Goal: Information Seeking & Learning: Learn about a topic

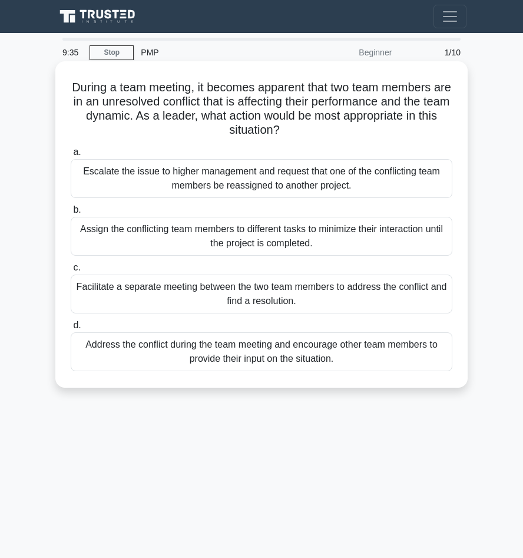
click at [171, 185] on div "Escalate the issue to higher management and request that one of the conflicting…" at bounding box center [262, 178] width 382 height 39
click at [71, 156] on input "a. Escalate the issue to higher management and request that one of the conflict…" at bounding box center [71, 152] width 0 height 8
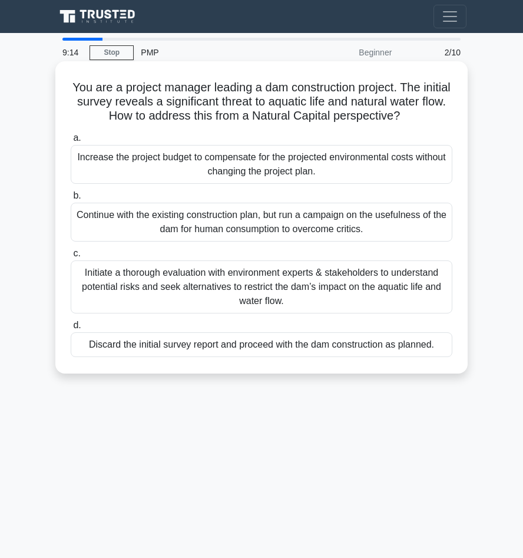
drag, startPoint x: 150, startPoint y: 272, endPoint x: 118, endPoint y: 274, distance: 31.3
click at [118, 274] on div "Initiate a thorough evaluation with environment experts & stakeholders to under…" at bounding box center [262, 286] width 382 height 53
click at [71, 257] on input "c. Initiate a thorough evaluation with environment experts & stakeholders to un…" at bounding box center [71, 254] width 0 height 8
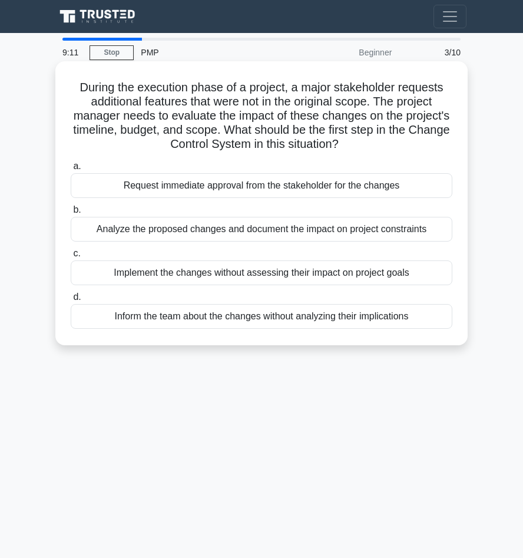
click at [205, 190] on div "Request immediate approval from the stakeholder for the changes" at bounding box center [262, 185] width 382 height 25
click at [71, 170] on input "a. Request immediate approval from the stakeholder for the changes" at bounding box center [71, 167] width 0 height 8
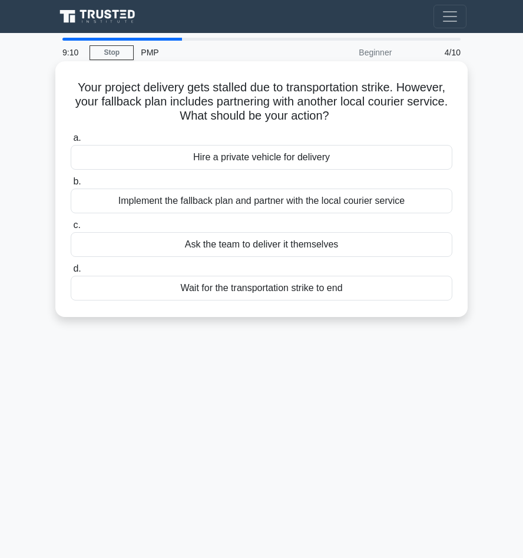
click at [191, 246] on div "Ask the team to deliver it themselves" at bounding box center [262, 244] width 382 height 25
click at [71, 229] on input "c. Ask the team to deliver it themselves" at bounding box center [71, 226] width 0 height 8
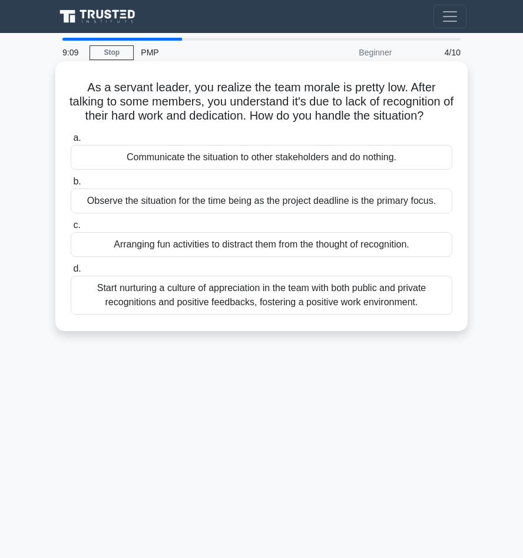
click at [203, 213] on div "Observe the situation for the time being as the project deadline is the primary…" at bounding box center [262, 201] width 382 height 25
click at [71, 186] on input "b. Observe the situation for the time being as the project deadline is the prim…" at bounding box center [71, 182] width 0 height 8
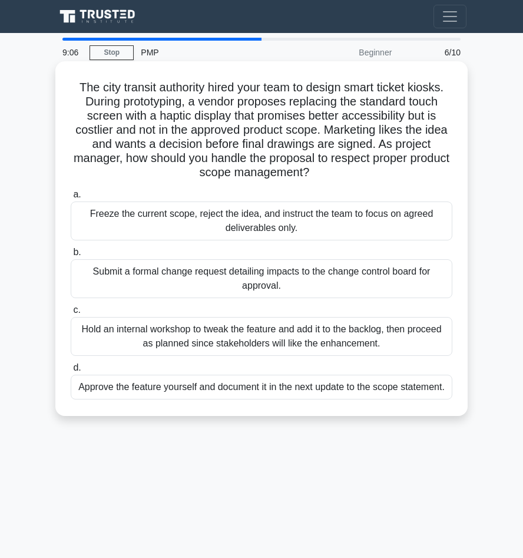
click at [210, 273] on div "Submit a formal change request detailing impacts to the change control board fo…" at bounding box center [262, 278] width 382 height 39
click at [71, 256] on input "b. Submit a formal change request detailing impacts to the change control board…" at bounding box center [71, 253] width 0 height 8
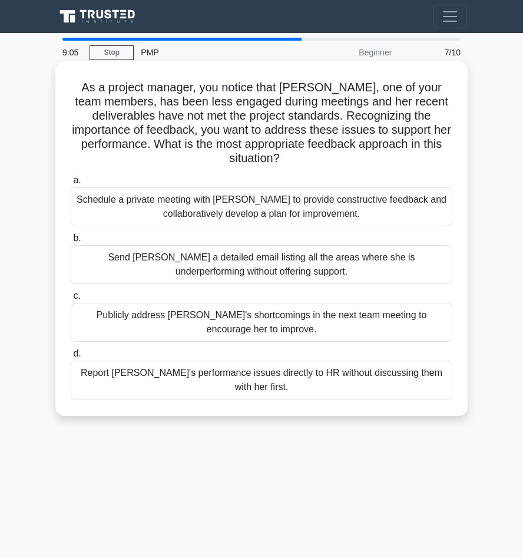
click at [206, 258] on div "Send Samantha a detailed email listing all the areas where she is underperformi…" at bounding box center [262, 264] width 382 height 39
click at [71, 242] on input "b. Send Samantha a detailed email listing all the areas where she is underperfo…" at bounding box center [71, 239] width 0 height 8
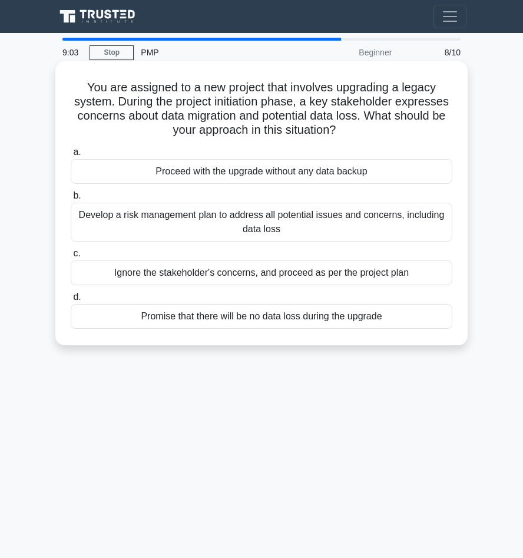
click at [270, 226] on div "Develop a risk management plan to address all potential issues and concerns, in…" at bounding box center [262, 222] width 382 height 39
click at [71, 200] on input "b. Develop a risk management plan to address all potential issues and concerns,…" at bounding box center [71, 196] width 0 height 8
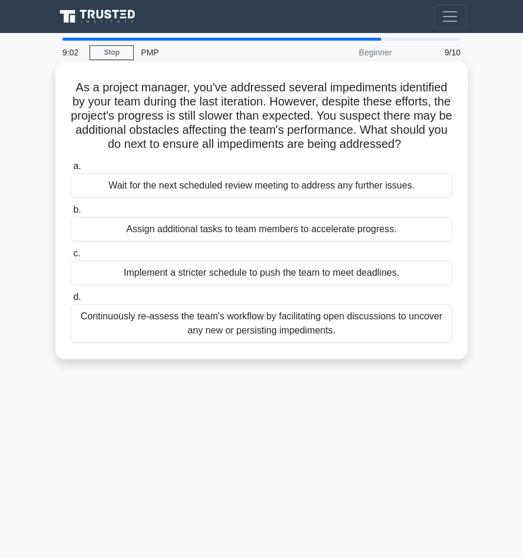
click at [246, 280] on div "Implement a stricter schedule to push the team to meet deadlines." at bounding box center [262, 272] width 382 height 25
click at [71, 257] on input "c. Implement a stricter schedule to push the team to meet deadlines." at bounding box center [71, 254] width 0 height 8
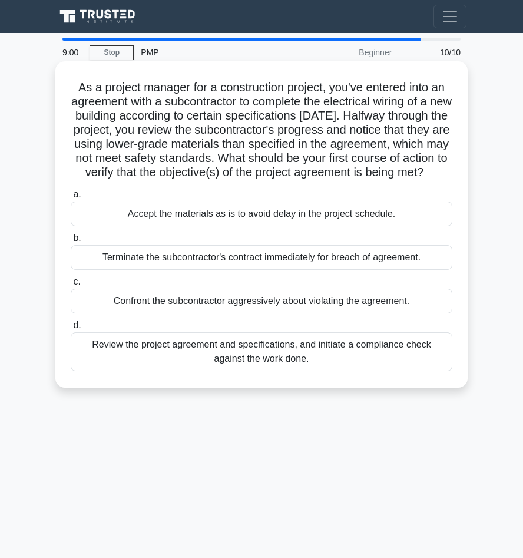
click at [252, 270] on div "Terminate the subcontractor's contract immediately for breach of agreement." at bounding box center [262, 257] width 382 height 25
click at [71, 242] on input "b. Terminate the subcontractor's contract immediately for breach of agreement." at bounding box center [71, 239] width 0 height 8
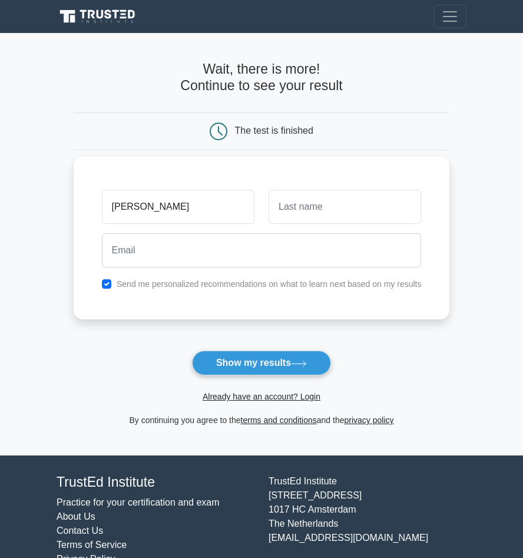
type input "OBED"
click at [290, 215] on input "text" at bounding box center [345, 207] width 153 height 34
type input "MANTLE"
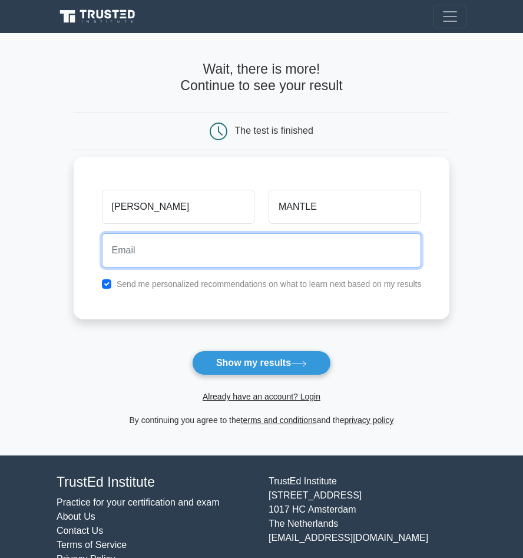
click at [278, 254] on input "email" at bounding box center [262, 250] width 320 height 34
type input "Obedmantle@gmail.com"
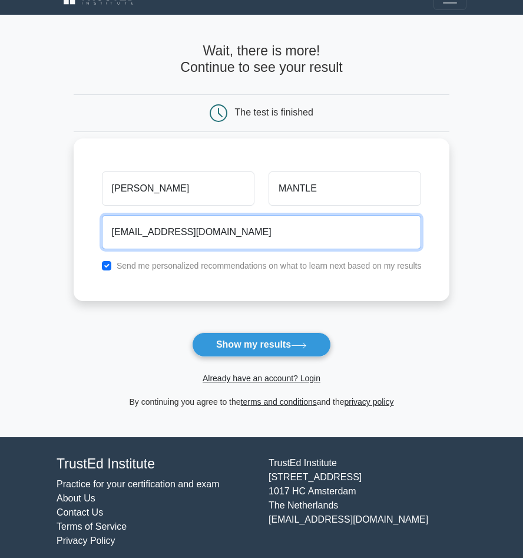
scroll to position [28, 0]
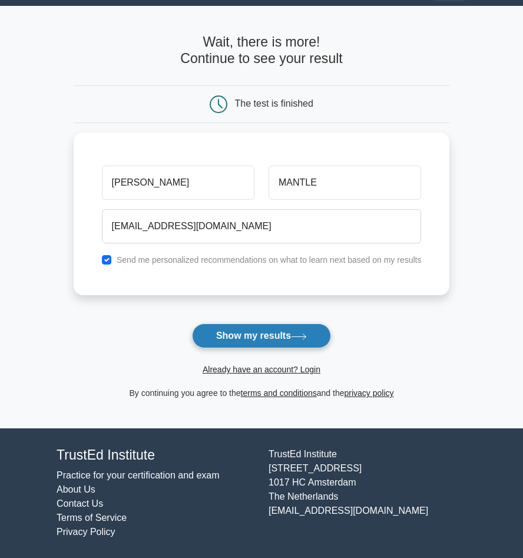
click at [224, 341] on button "Show my results" at bounding box center [261, 335] width 139 height 25
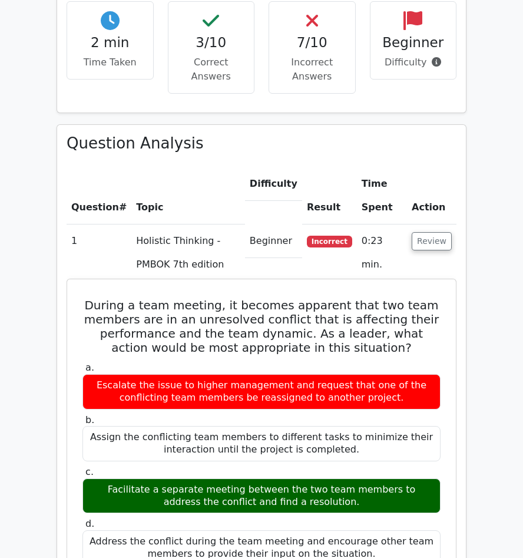
scroll to position [825, 0]
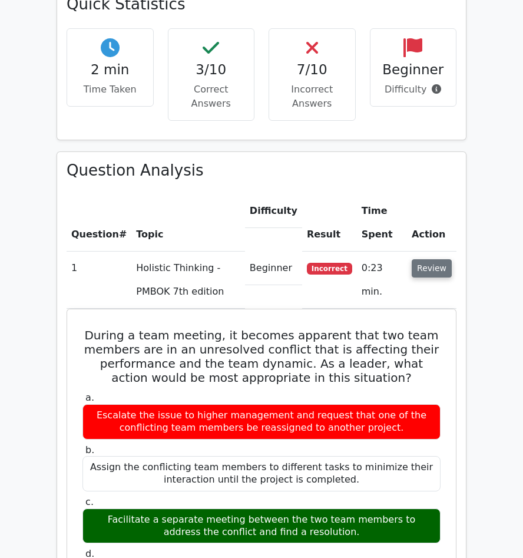
click at [441, 259] on button "Review" at bounding box center [432, 268] width 40 height 18
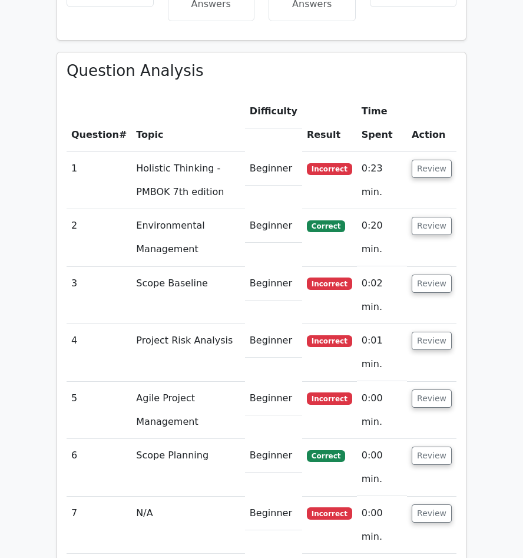
scroll to position [943, 0]
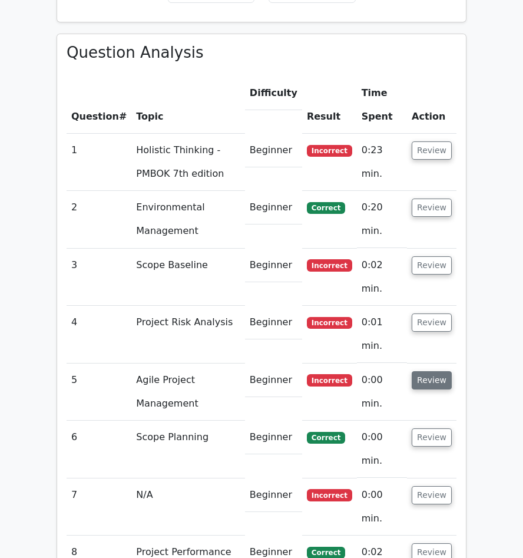
click at [425, 371] on button "Review" at bounding box center [432, 380] width 40 height 18
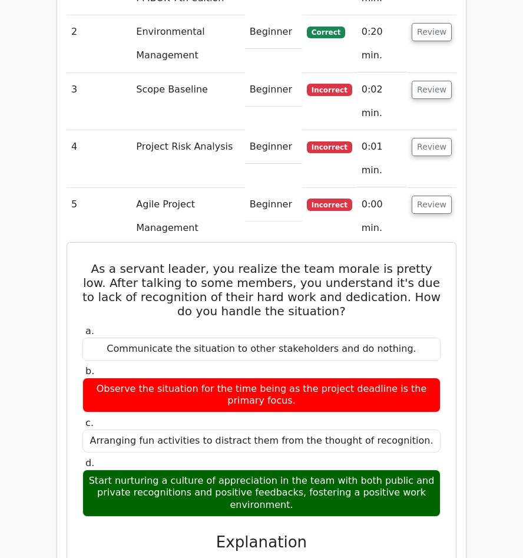
scroll to position [1120, 0]
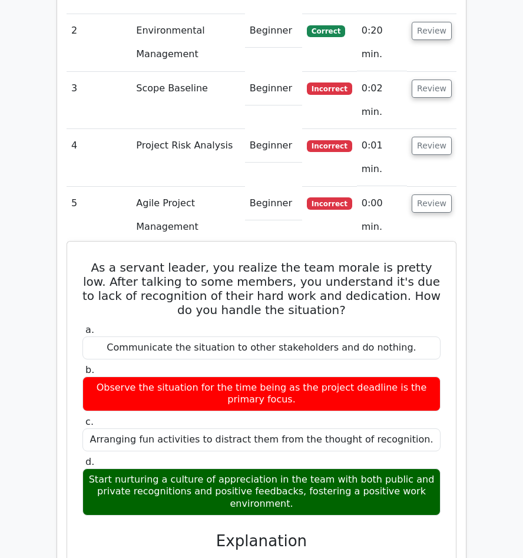
click at [207, 468] on div "Start nurturing a culture of appreciation in the team with both public and priv…" at bounding box center [261, 491] width 358 height 47
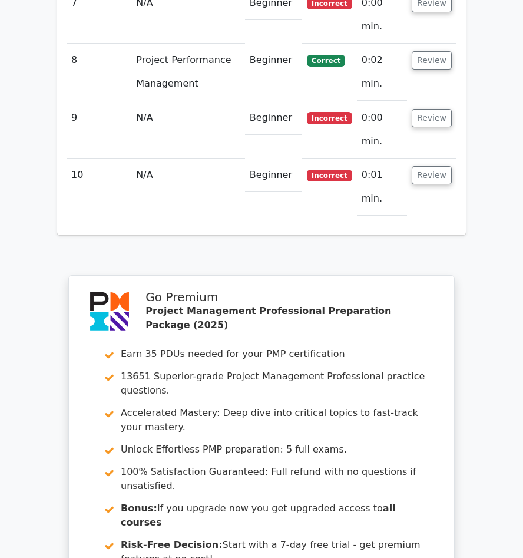
scroll to position [2125, 0]
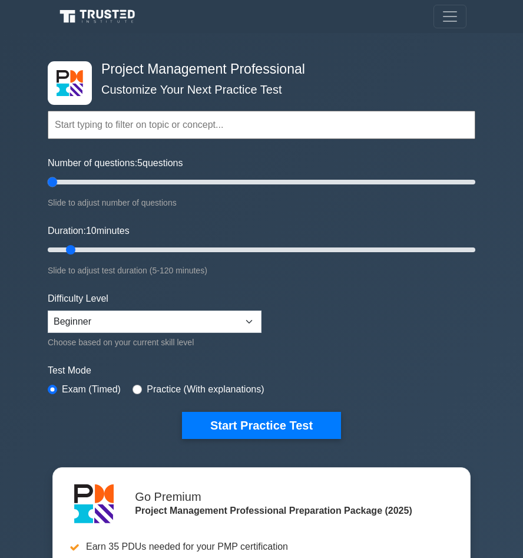
type input "10"
drag, startPoint x: 58, startPoint y: 186, endPoint x: 67, endPoint y: 225, distance: 40.5
click at [67, 189] on input "Number of questions: 10 questions" at bounding box center [262, 182] width 428 height 14
type input "10"
drag, startPoint x: 67, startPoint y: 250, endPoint x: 73, endPoint y: 255, distance: 7.5
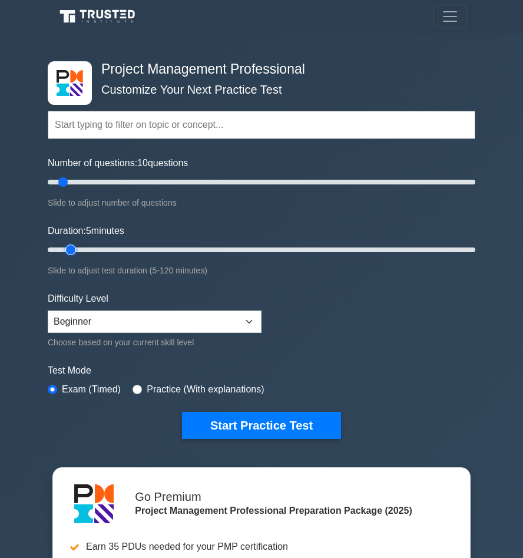
click at [68, 255] on input "Duration: 5 minutes" at bounding box center [262, 250] width 428 height 14
click at [74, 255] on input "Duration: 10 minutes" at bounding box center [262, 250] width 428 height 14
click at [94, 323] on select "Beginner Intermediate Expert" at bounding box center [155, 322] width 214 height 22
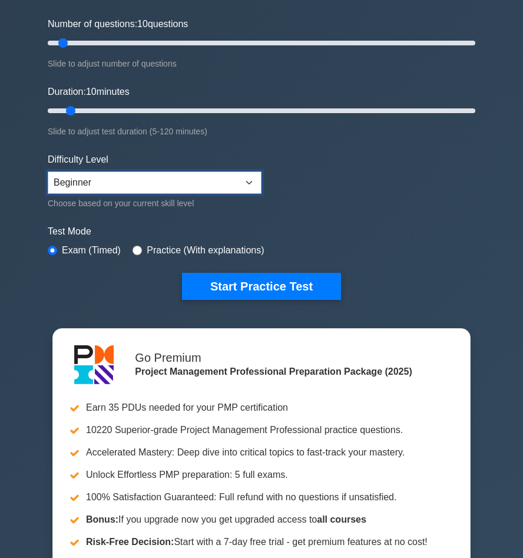
scroll to position [118, 0]
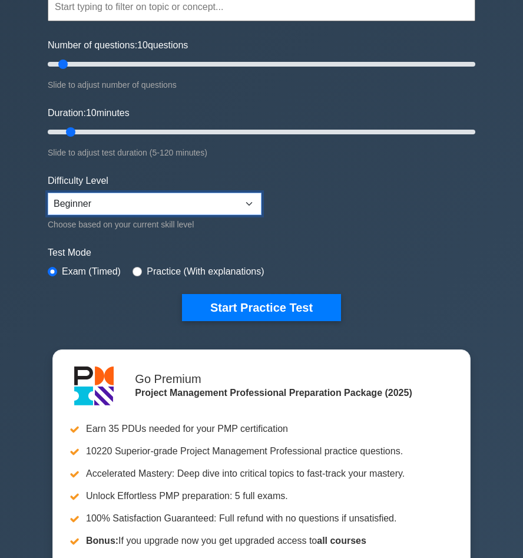
click at [121, 208] on select "Beginner Intermediate Expert" at bounding box center [155, 204] width 214 height 22
click at [48, 193] on select "Beginner Intermediate Expert" at bounding box center [155, 204] width 214 height 22
click at [127, 200] on select "Beginner Intermediate Expert" at bounding box center [155, 204] width 214 height 22
click at [48, 193] on select "Beginner Intermediate Expert" at bounding box center [155, 204] width 214 height 22
click at [141, 207] on select "Beginner Intermediate Expert" at bounding box center [155, 204] width 214 height 22
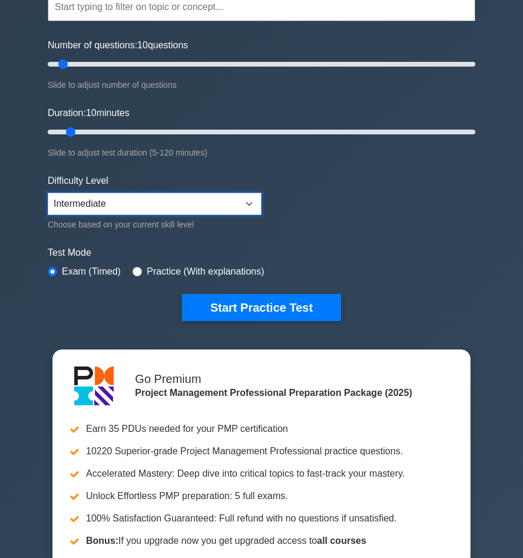
click at [48, 193] on select "Beginner Intermediate Expert" at bounding box center [155, 204] width 214 height 22
click at [148, 203] on select "Beginner Intermediate Expert" at bounding box center [155, 204] width 214 height 22
select select "beginner"
click at [48, 193] on select "Beginner Intermediate Expert" at bounding box center [155, 204] width 214 height 22
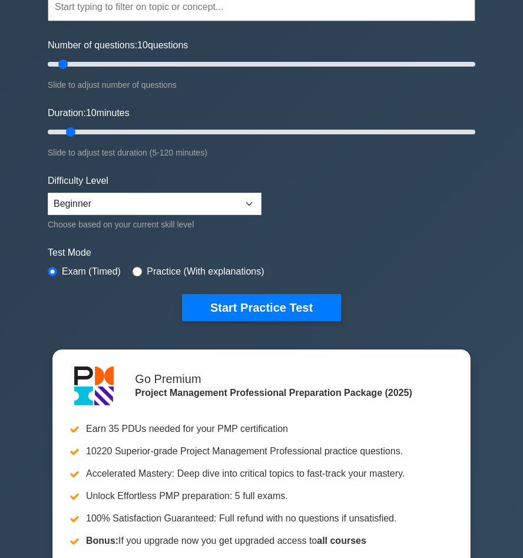
click at [143, 273] on div "Practice (With explanations)" at bounding box center [198, 272] width 131 height 14
click at [136, 267] on input "radio" at bounding box center [137, 271] width 9 height 9
radio input "true"
click at [54, 265] on div "Exam (Timed)" at bounding box center [84, 272] width 73 height 14
click at [53, 268] on input "radio" at bounding box center [52, 271] width 9 height 9
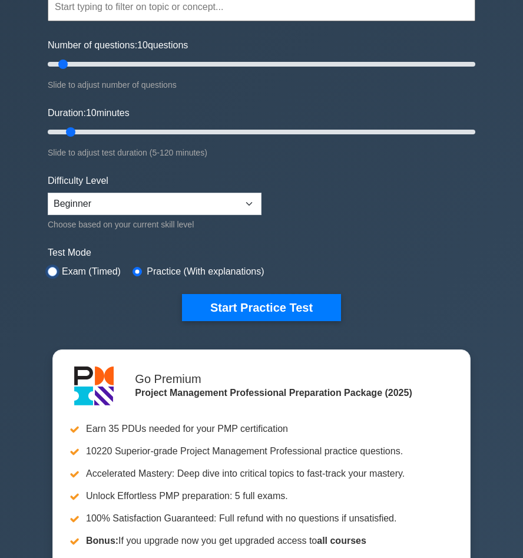
radio input "true"
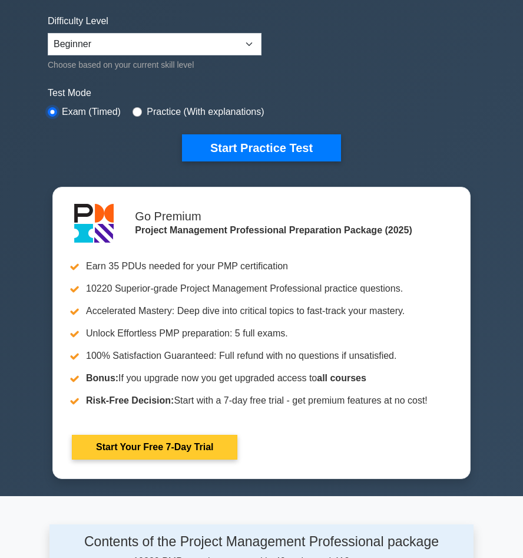
scroll to position [295, 0]
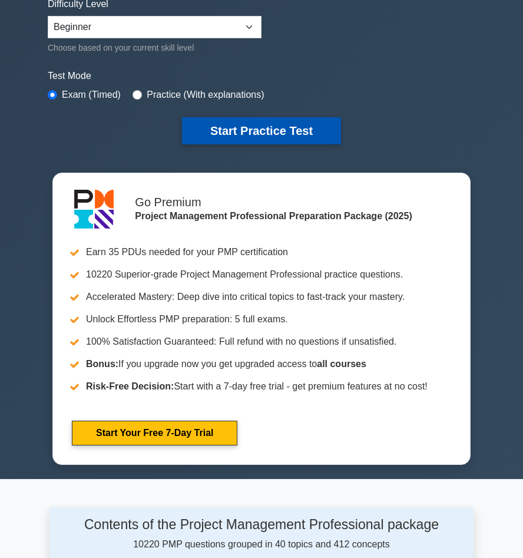
click at [235, 137] on button "Start Practice Test" at bounding box center [261, 130] width 159 height 27
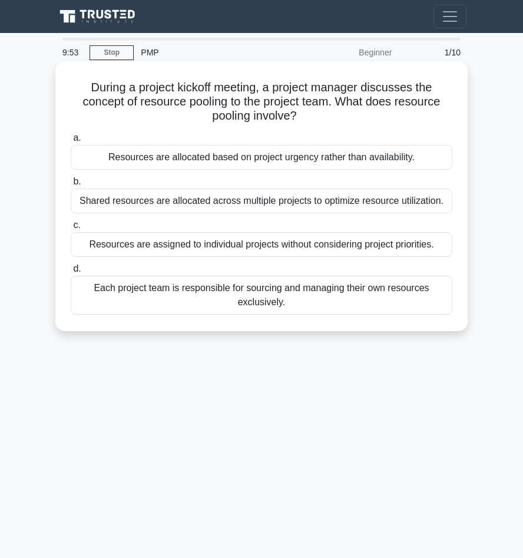
click at [160, 288] on div "Each project team is responsible for sourcing and managing their own resources …" at bounding box center [262, 295] width 382 height 39
click at [71, 273] on input "d. Each project team is responsible for sourcing and managing their own resourc…" at bounding box center [71, 269] width 0 height 8
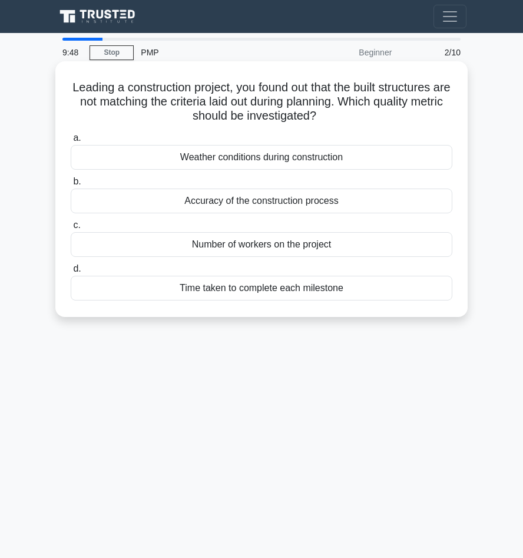
click at [222, 156] on div "Weather conditions during construction" at bounding box center [262, 157] width 382 height 25
click at [71, 142] on input "a. Weather conditions during construction" at bounding box center [71, 138] width 0 height 8
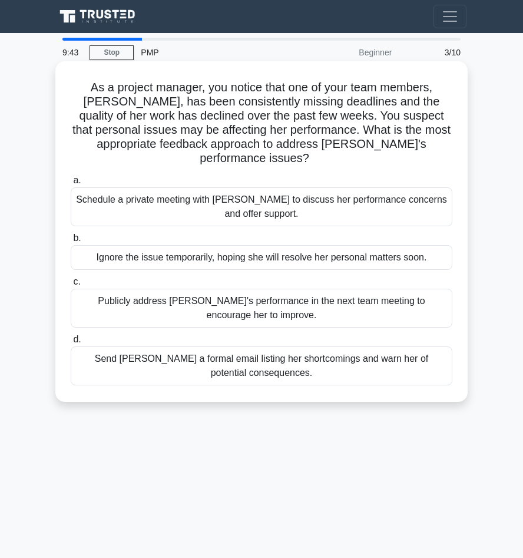
click at [265, 193] on div "Schedule a private meeting with [PERSON_NAME] to discuss her performance concer…" at bounding box center [262, 206] width 382 height 39
click at [71, 184] on input "a. Schedule a private meeting with Emily to discuss her performance concerns an…" at bounding box center [71, 181] width 0 height 8
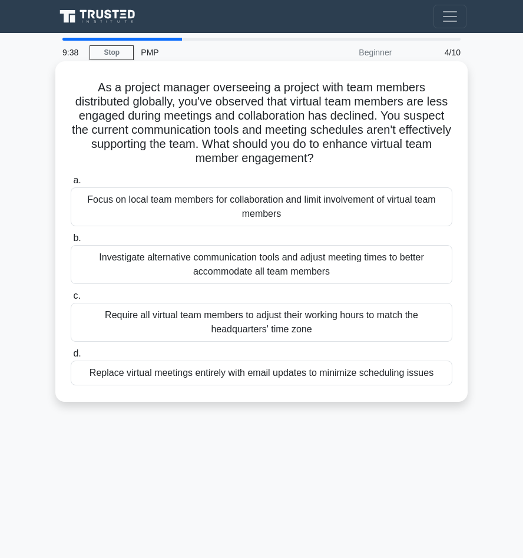
click at [305, 319] on div "Require all virtual team members to adjust their working hours to match the hea…" at bounding box center [262, 322] width 382 height 39
click at [71, 300] on input "c. Require all virtual team members to adjust their working hours to match the …" at bounding box center [71, 296] width 0 height 8
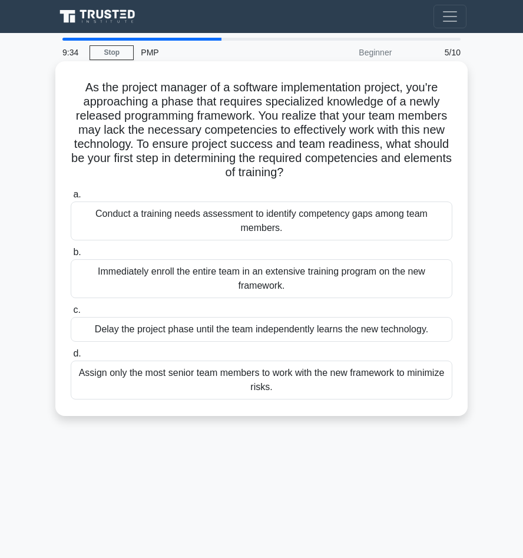
click at [254, 307] on label "c. Delay the project phase until the team independently learns the new technolo…" at bounding box center [262, 322] width 382 height 39
click at [71, 307] on input "c. Delay the project phase until the team independently learns the new technolo…" at bounding box center [71, 310] width 0 height 8
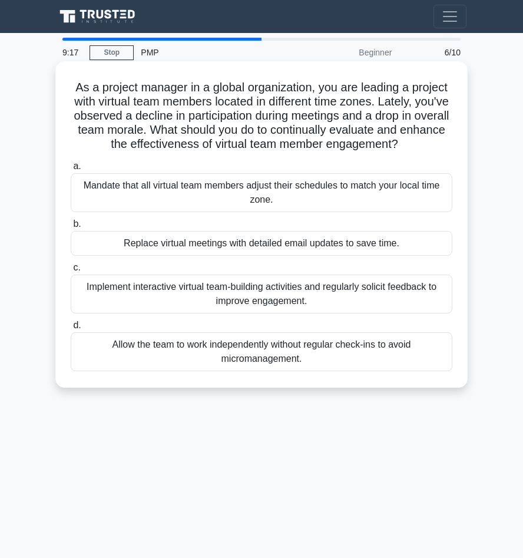
click at [331, 234] on div "Replace virtual meetings with detailed email updates to save time." at bounding box center [262, 243] width 382 height 25
click at [71, 228] on input "b. Replace virtual meetings with detailed email updates to save time." at bounding box center [71, 224] width 0 height 8
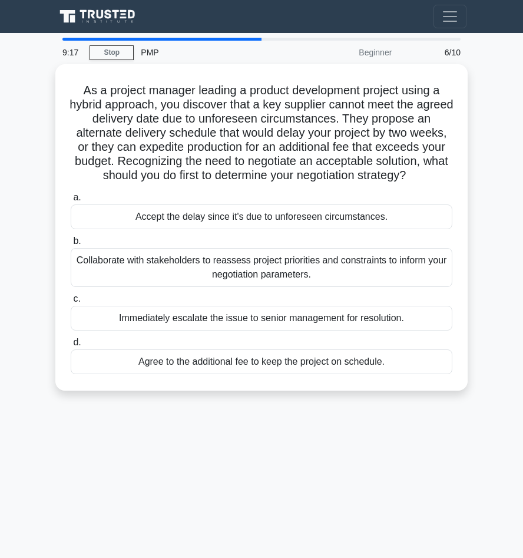
click at [331, 234] on label "b. Collaborate with stakeholders to reassess project priorities and constraints…" at bounding box center [262, 260] width 382 height 53
click at [71, 237] on input "b. Collaborate with stakeholders to reassess project priorities and constraints…" at bounding box center [71, 241] width 0 height 8
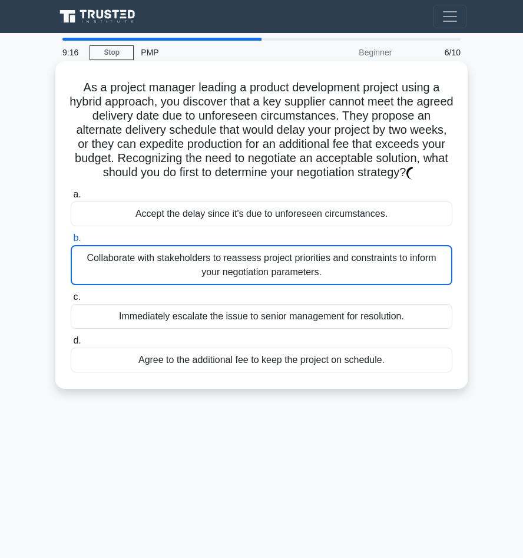
click at [327, 219] on div "Accept the delay since it's due to unforeseen circumstances." at bounding box center [262, 214] width 382 height 25
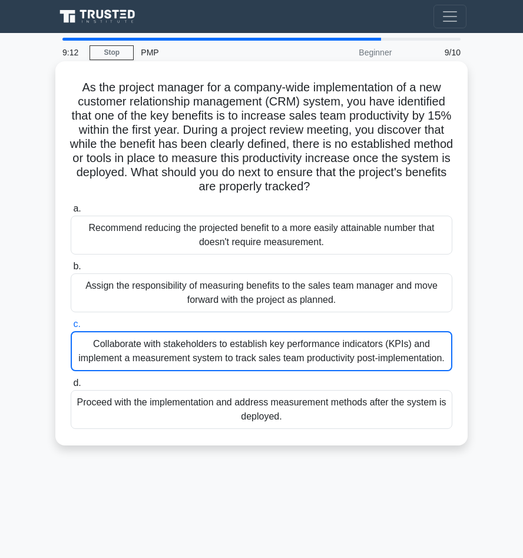
click at [369, 410] on div "Proceed with the implementation and address measurement methods after the syste…" at bounding box center [262, 409] width 382 height 39
click at [71, 387] on input "d. Proceed with the implementation and address measurement methods after the sy…" at bounding box center [71, 383] width 0 height 8
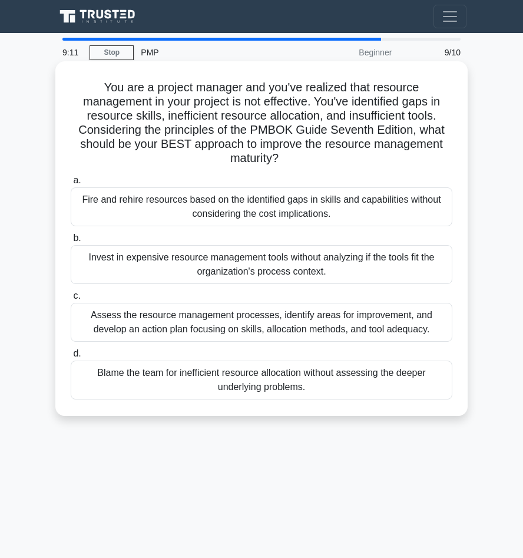
click at [368, 381] on div "Blame the team for inefficient resource allocation without assessing the deeper…" at bounding box center [262, 380] width 382 height 39
click at [71, 358] on input "d. Blame the team for inefficient resource allocation without assessing the dee…" at bounding box center [71, 354] width 0 height 8
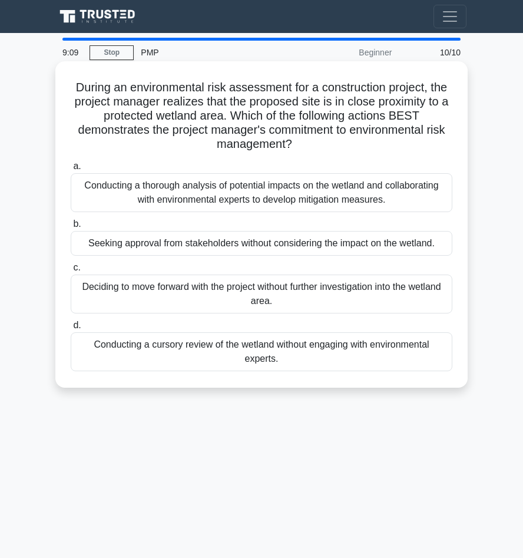
drag, startPoint x: 273, startPoint y: 199, endPoint x: 387, endPoint y: 229, distance: 117.6
click at [273, 199] on div "Conducting a thorough analysis of potential impacts on the wetland and collabor…" at bounding box center [262, 192] width 382 height 39
click at [71, 170] on input "a. Conducting a thorough analysis of potential impacts on the wetland and colla…" at bounding box center [71, 167] width 0 height 8
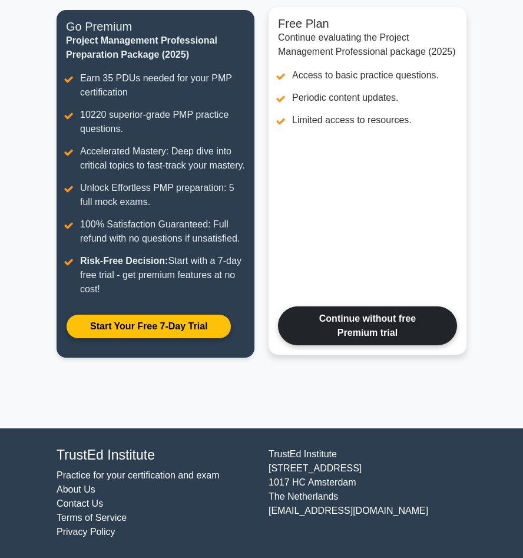
scroll to position [159, 0]
click at [326, 328] on link "Continue without free Premium trial" at bounding box center [367, 325] width 179 height 39
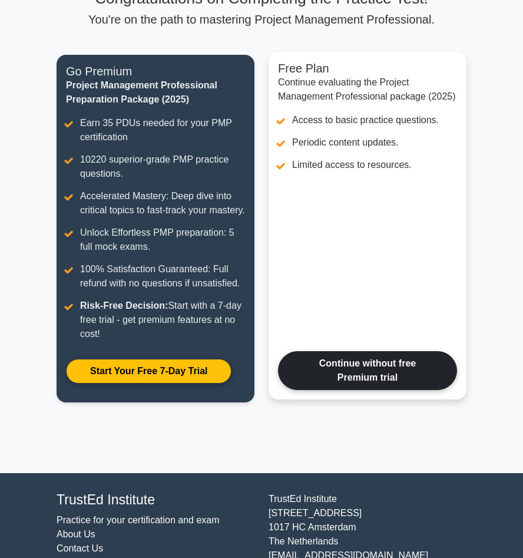
scroll to position [48, 0]
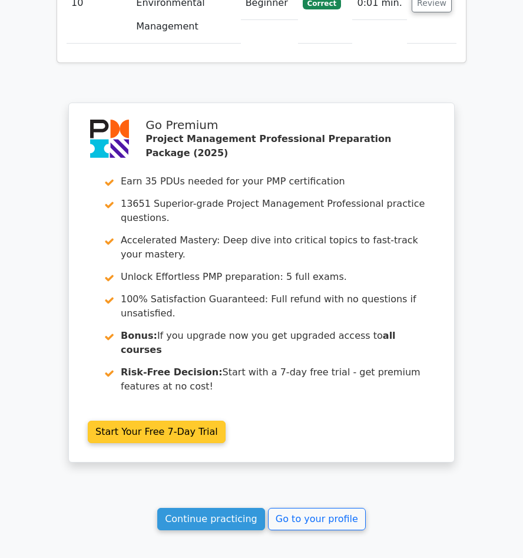
scroll to position [1911, 0]
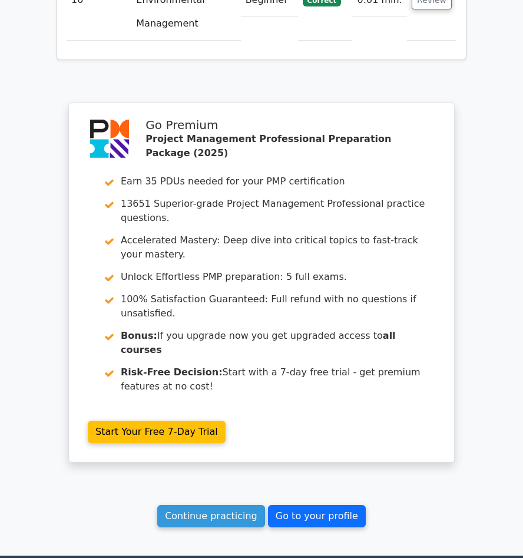
click at [325, 505] on link "Go to your profile" at bounding box center [317, 516] width 98 height 22
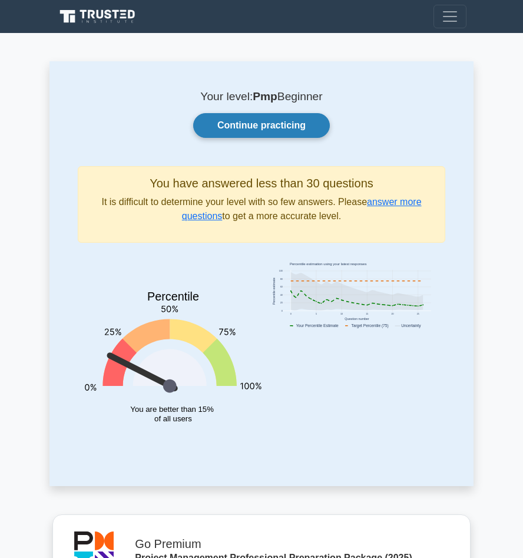
click at [278, 121] on link "Continue practicing" at bounding box center [261, 125] width 137 height 25
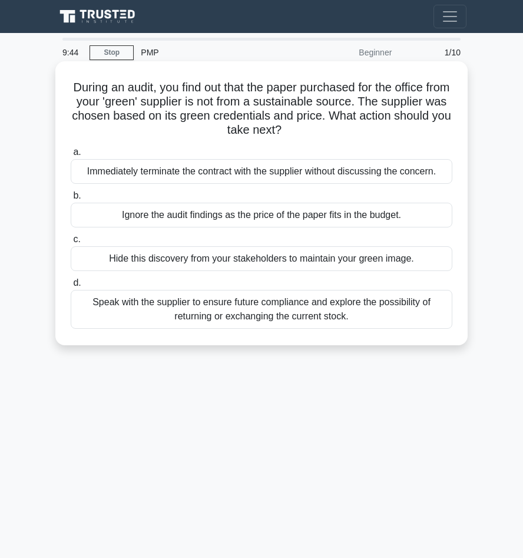
click at [248, 313] on div "Speak with the supplier to ensure future compliance and explore the possibility…" at bounding box center [262, 309] width 382 height 39
click at [71, 287] on input "d. Speak with the supplier to ensure future compliance and explore the possibil…" at bounding box center [71, 283] width 0 height 8
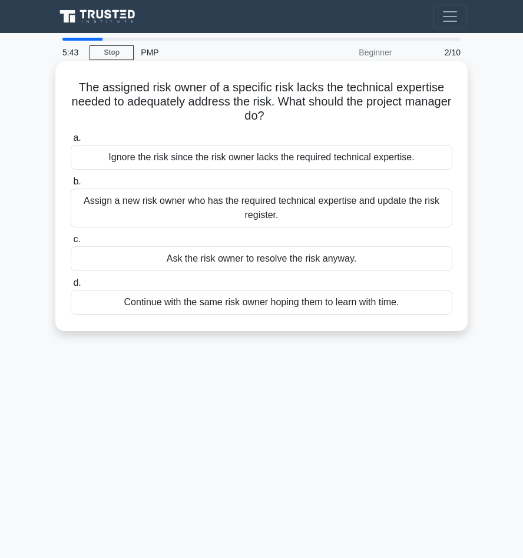
click at [287, 220] on div "Assign a new risk owner who has the required technical expertise and update the…" at bounding box center [262, 208] width 382 height 39
click at [71, 186] on input "b. Assign a new risk owner who has the required technical expertise and update …" at bounding box center [71, 182] width 0 height 8
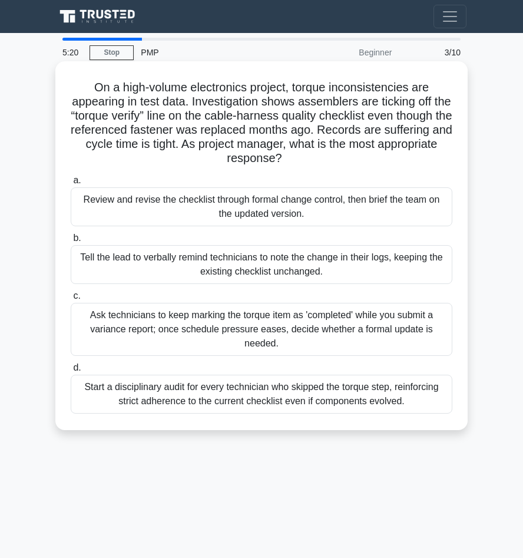
click at [306, 263] on div "Tell the lead to verbally remind technicians to note the change in their logs, …" at bounding box center [262, 264] width 382 height 39
click at [71, 242] on input "b. Tell the lead to verbally remind technicians to note the change in their log…" at bounding box center [71, 239] width 0 height 8
